Goal: Use online tool/utility: Utilize a website feature to perform a specific function

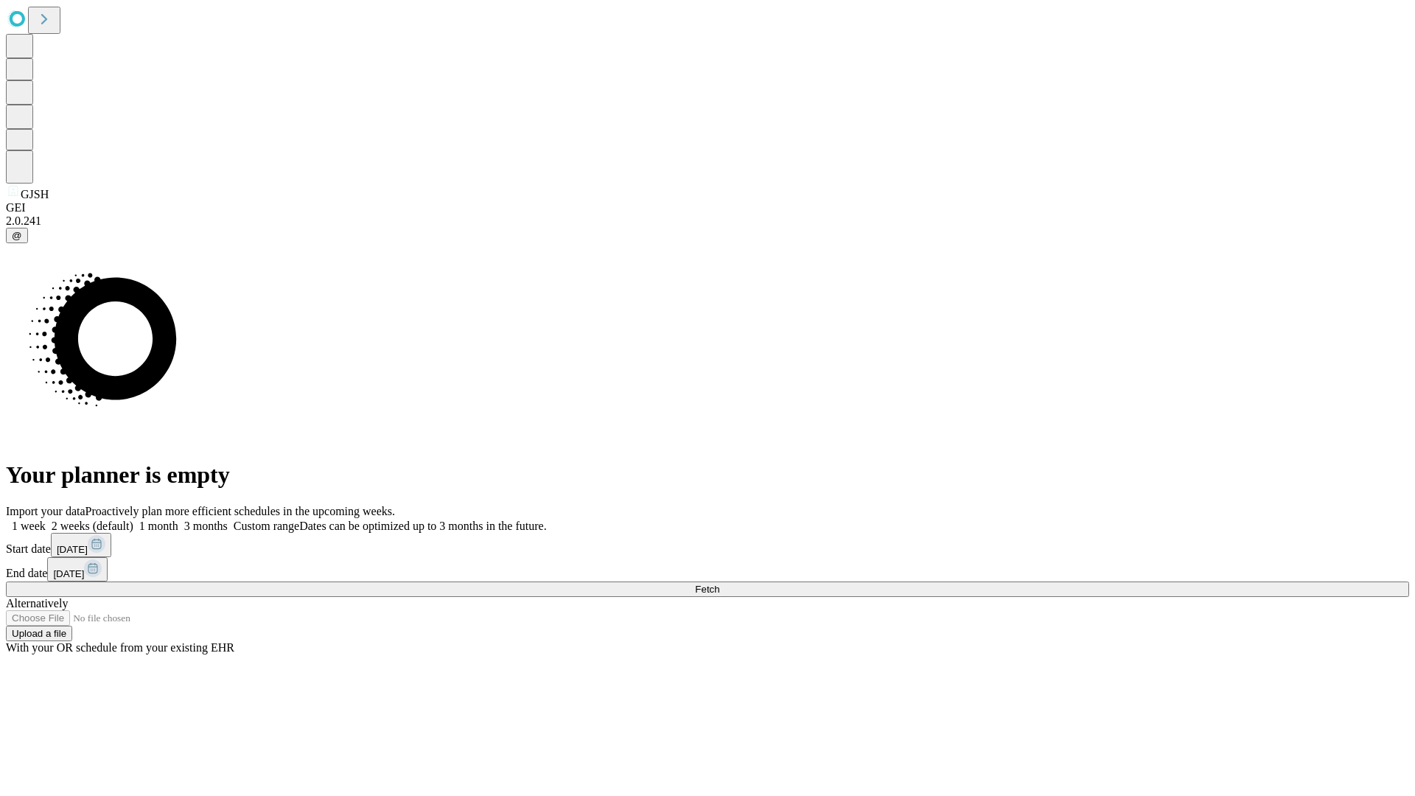
click at [719, 584] on span "Fetch" at bounding box center [707, 589] width 24 height 11
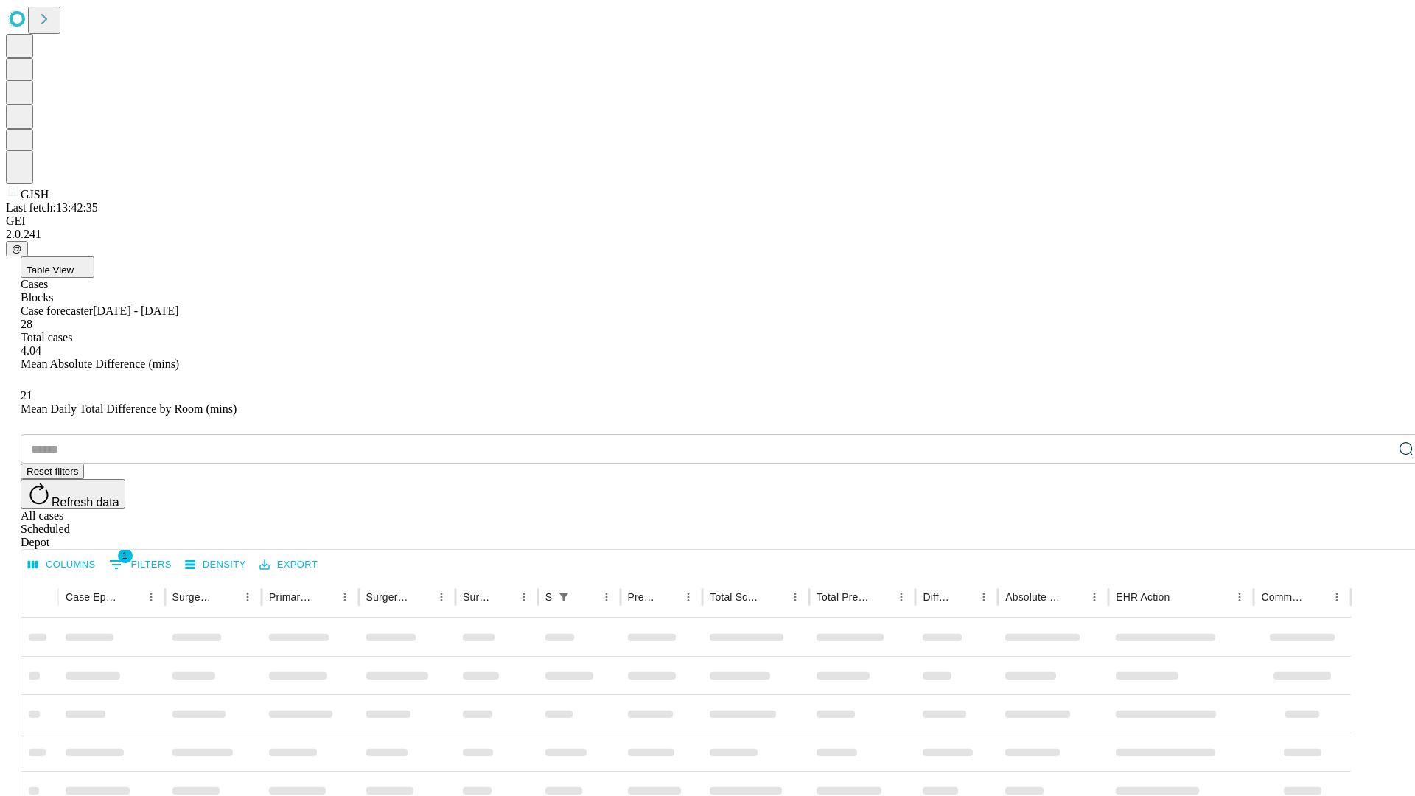
click at [74, 265] on span "Table View" at bounding box center [50, 270] width 47 height 11
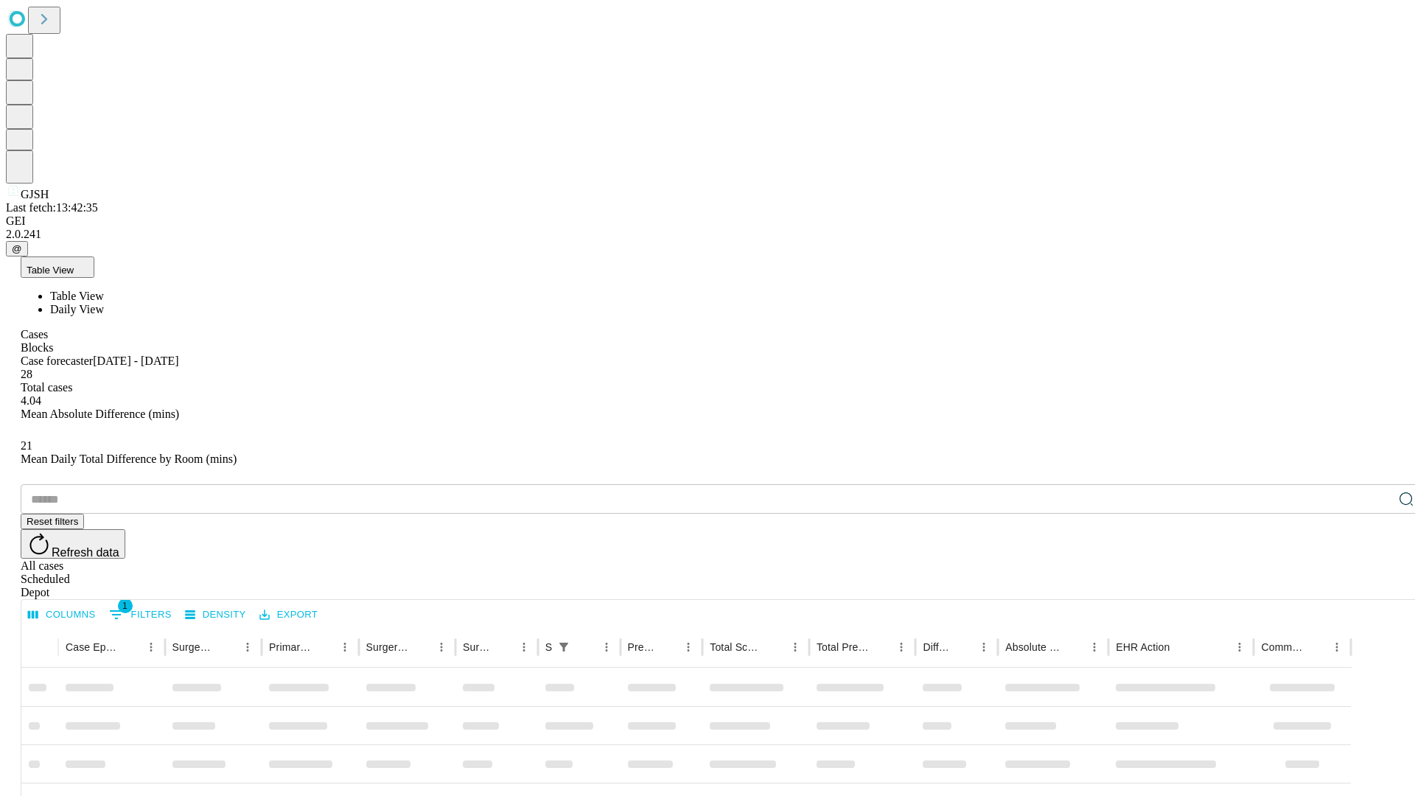
click at [104, 303] on span "Daily View" at bounding box center [77, 309] width 54 height 13
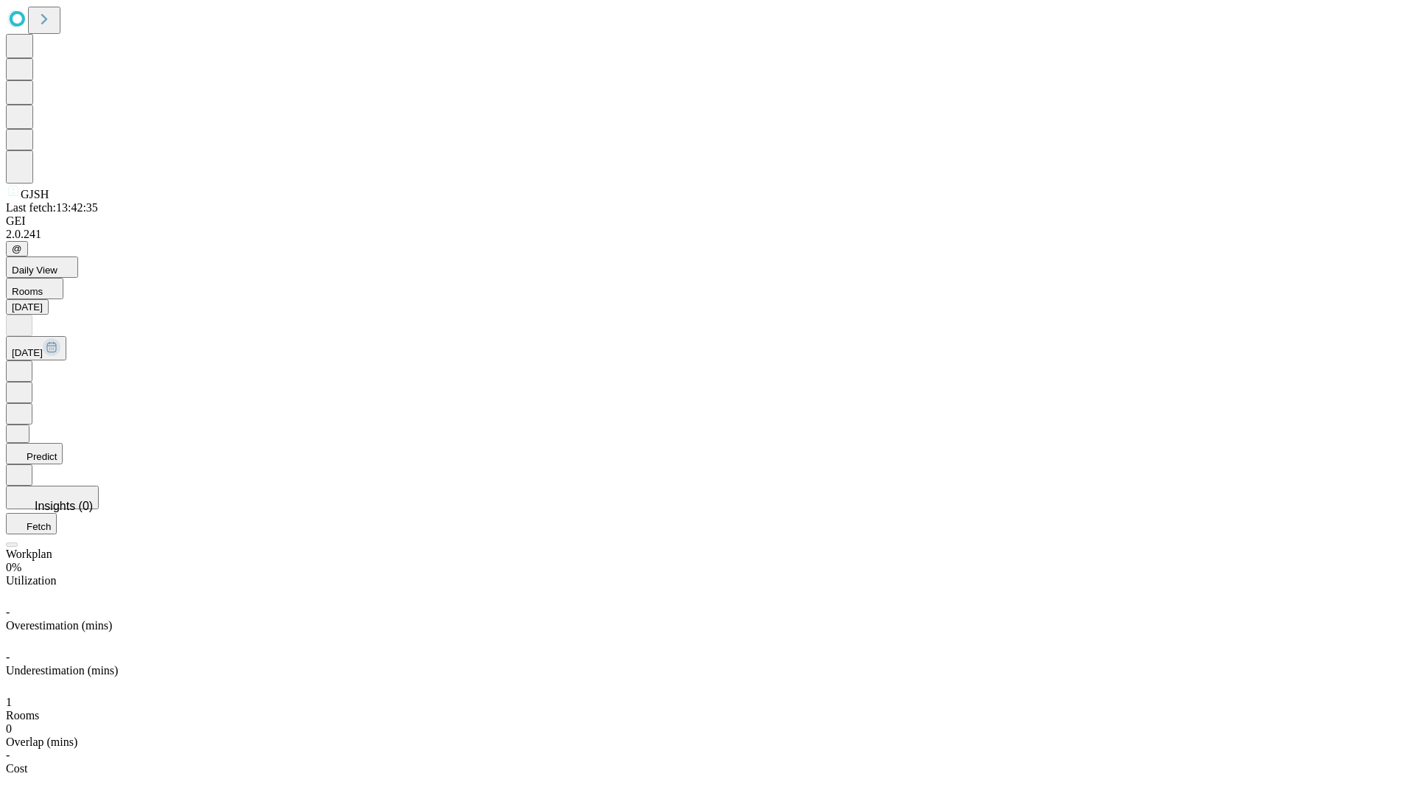
click at [63, 443] on button "Predict" at bounding box center [34, 453] width 57 height 21
